Goal: Find specific page/section: Find specific page/section

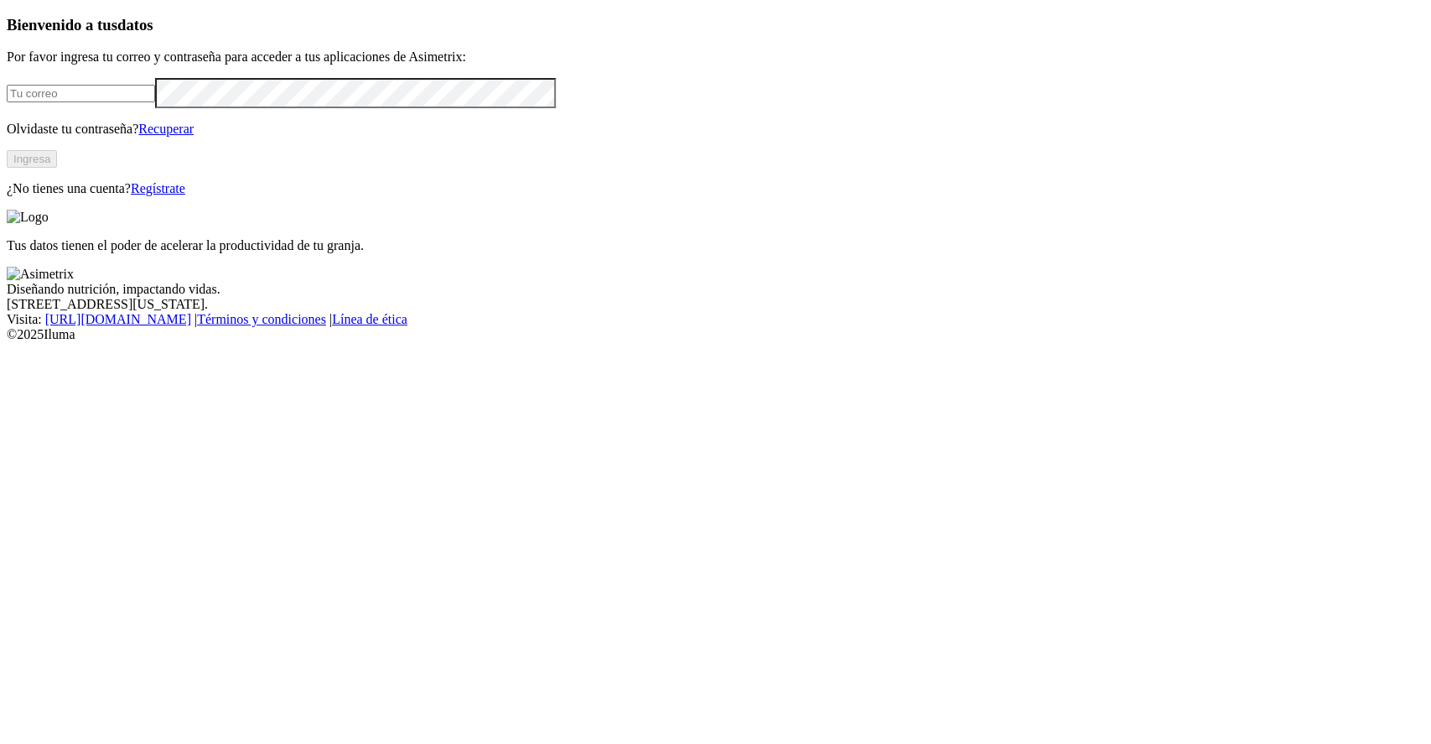
type input "[EMAIL_ADDRESS][PERSON_NAME][DOMAIN_NAME]"
click at [57, 168] on button "Ingresa" at bounding box center [32, 159] width 50 height 18
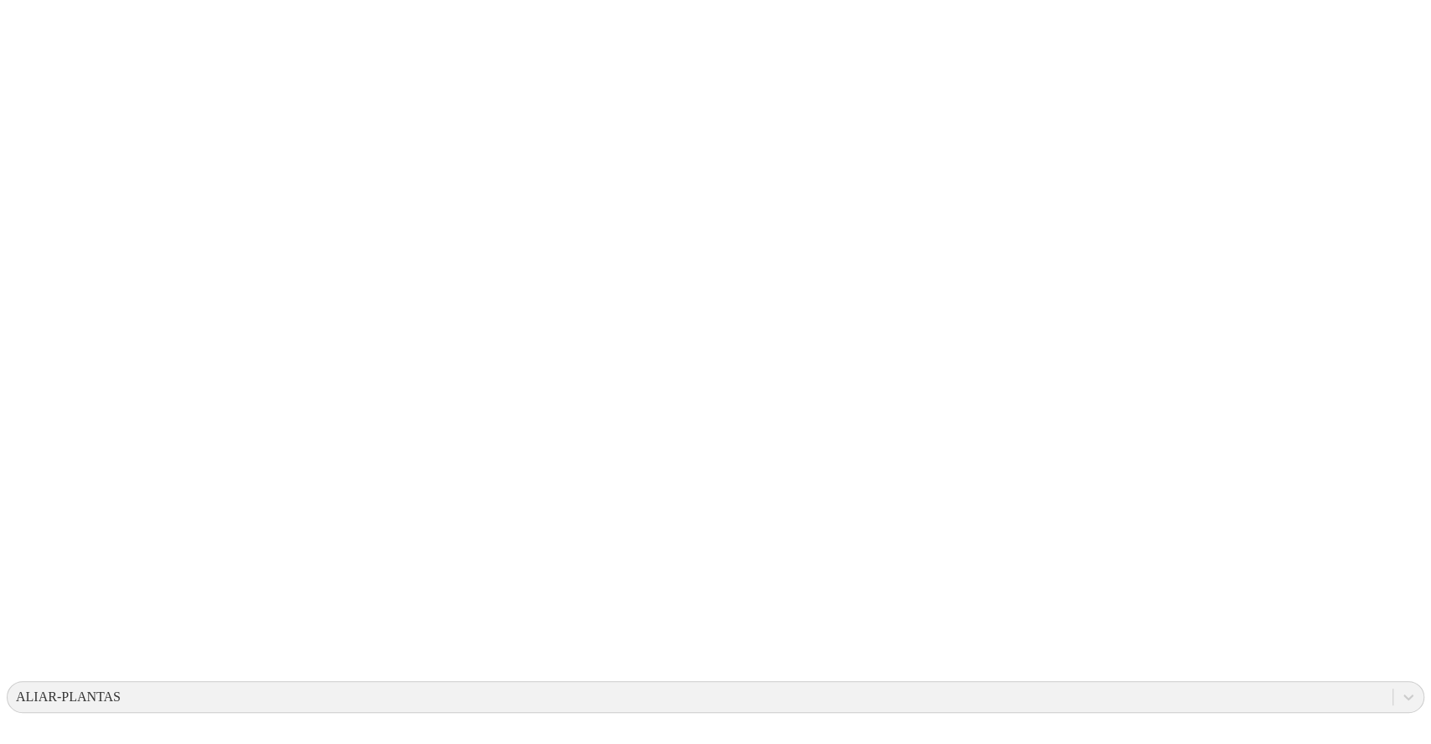
click at [121, 689] on div "ALIAR-PLANTAS" at bounding box center [68, 696] width 105 height 15
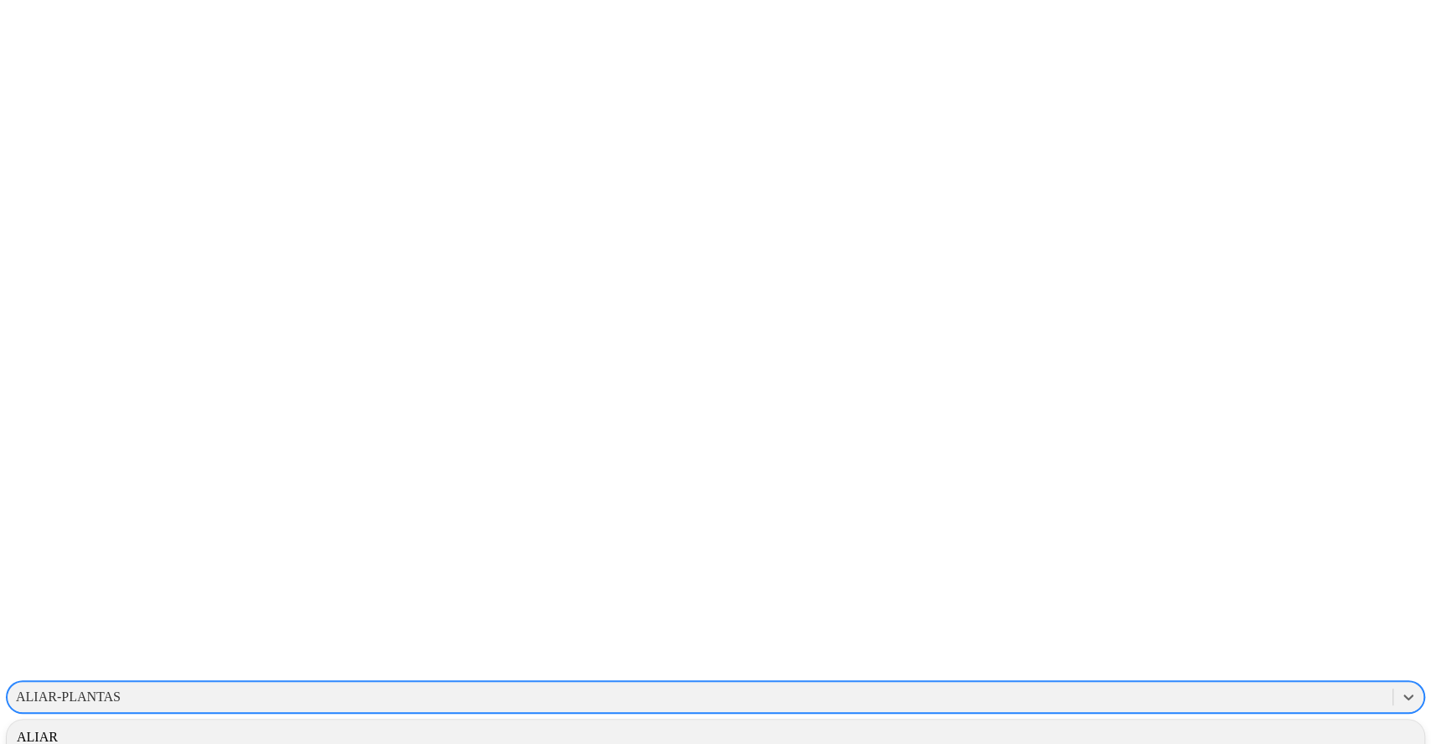
click at [1400, 688] on icon at bounding box center [1408, 696] width 17 height 17
click at [1212, 723] on div "ALIAR" at bounding box center [716, 737] width 1418 height 29
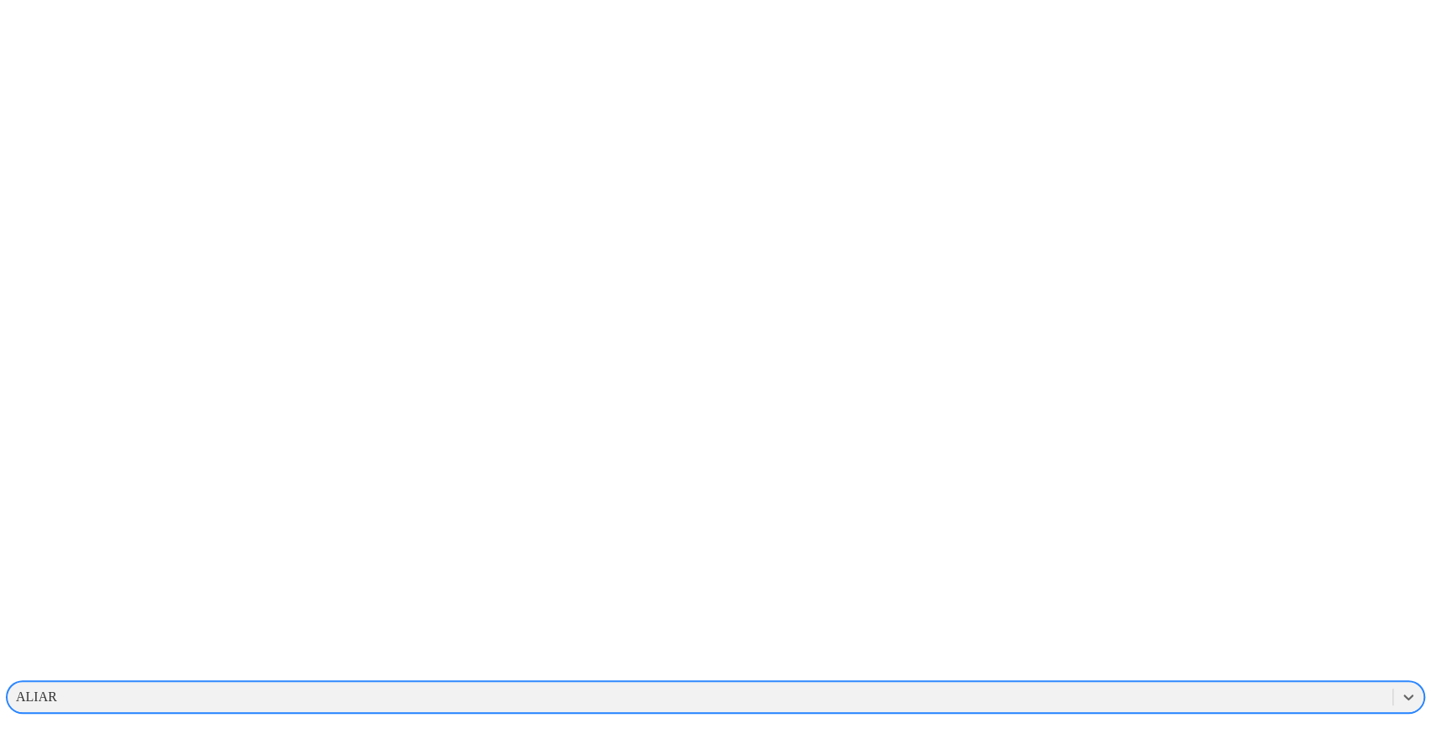
click at [1160, 684] on div "ALIAR" at bounding box center [700, 696] width 1385 height 25
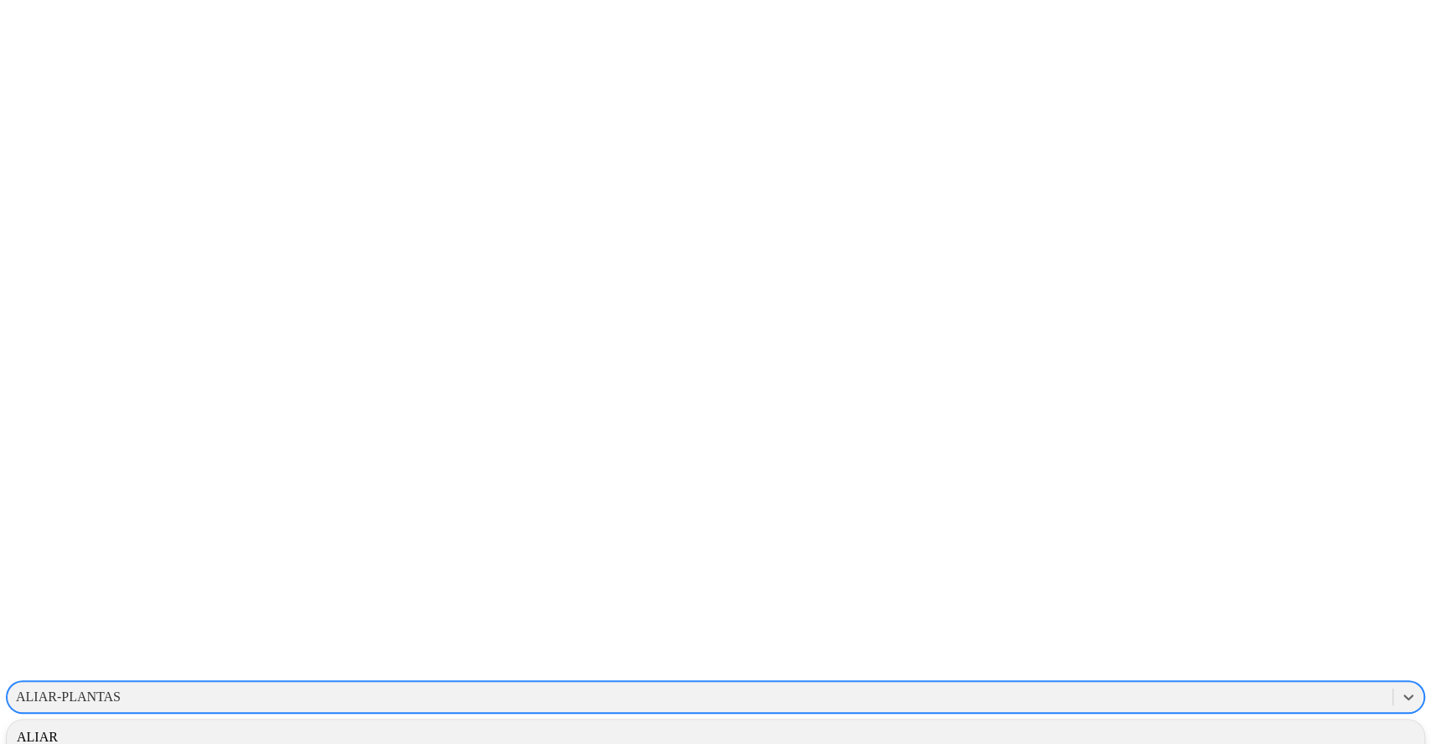
click at [1207, 684] on div "ALIAR-PLANTAS" at bounding box center [700, 696] width 1385 height 25
click at [1216, 723] on div "ALIAR" at bounding box center [716, 737] width 1418 height 29
click at [1400, 688] on icon at bounding box center [1408, 696] width 17 height 17
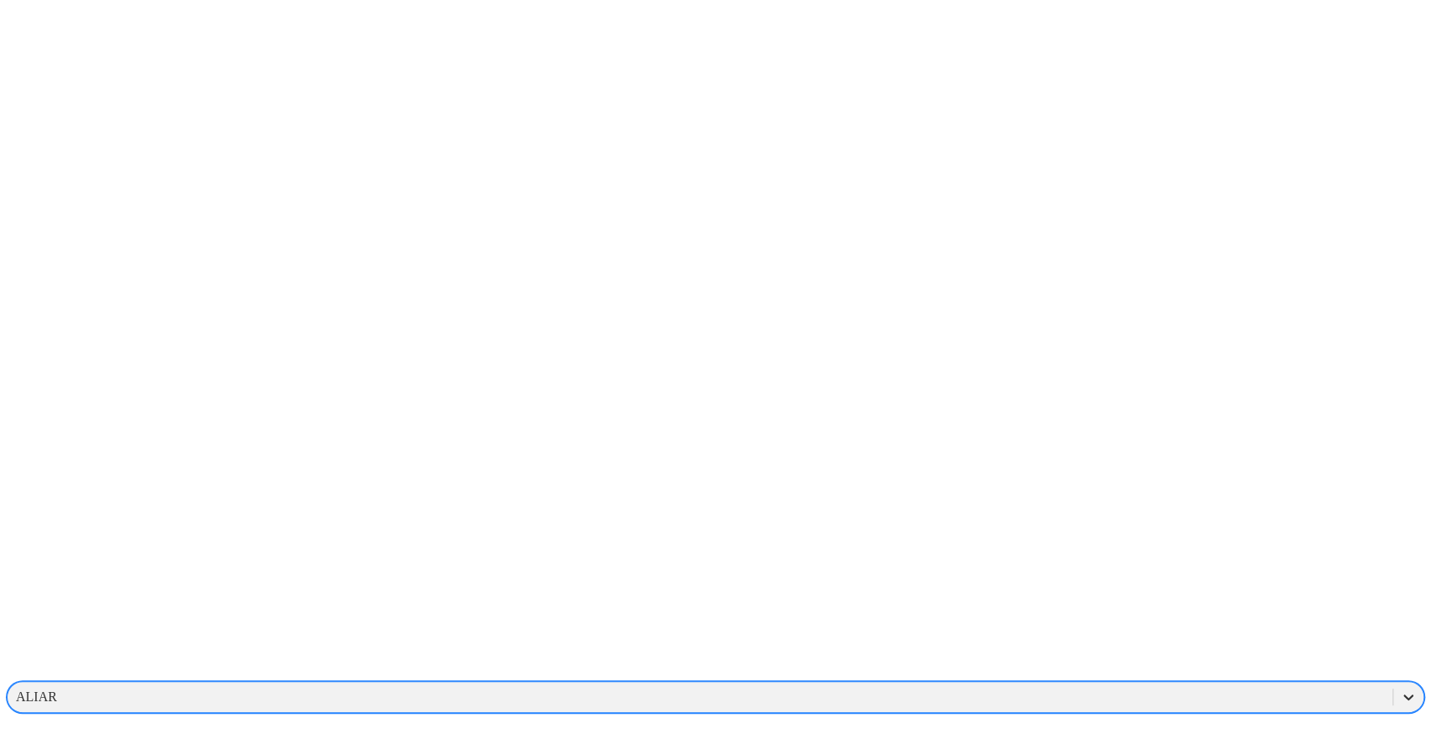
click at [1400, 688] on icon at bounding box center [1408, 696] width 17 height 17
